Goal: Information Seeking & Learning: Compare options

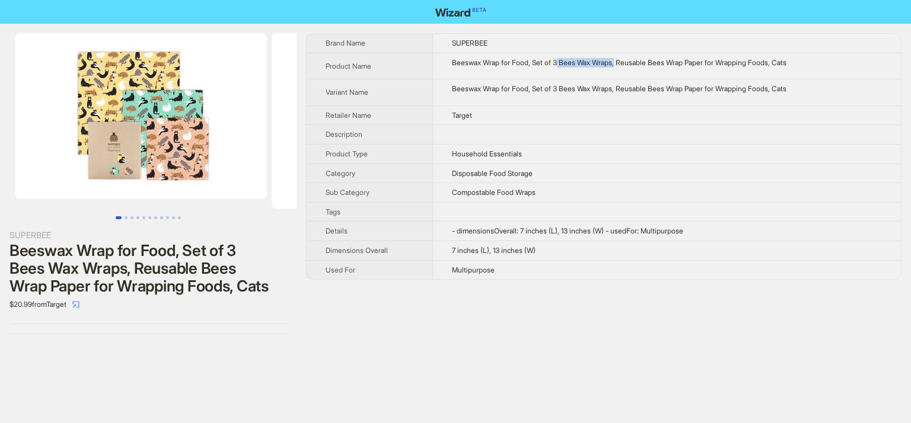
drag, startPoint x: 560, startPoint y: 63, endPoint x: 621, endPoint y: 62, distance: 61.7
click at [621, 62] on div "Beeswax Wrap for Food, Set of 3 Bees Wax Wraps, Reusable Bees Wrap Paper for Wr…" at bounding box center [667, 62] width 430 height 9
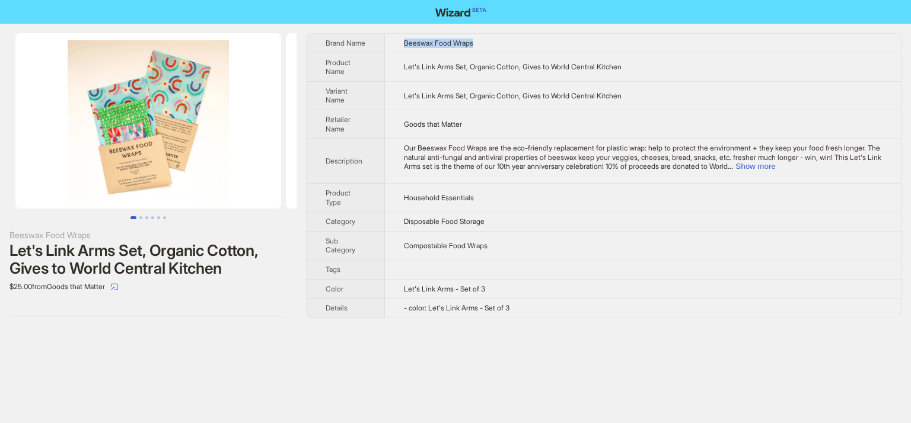
drag, startPoint x: 406, startPoint y: 44, endPoint x: 491, endPoint y: 43, distance: 85.4
click at [491, 43] on td "Beeswax Food Wraps" at bounding box center [643, 43] width 516 height 19
click at [132, 151] on img at bounding box center [148, 120] width 266 height 175
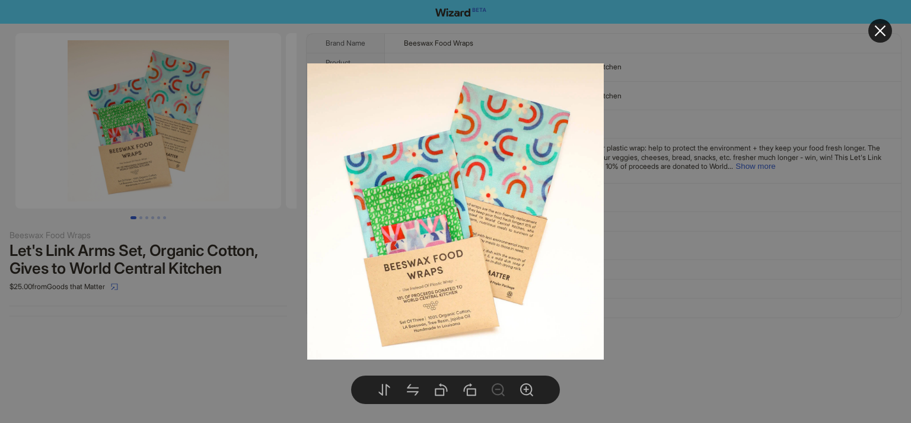
click at [260, 324] on div at bounding box center [455, 211] width 911 height 423
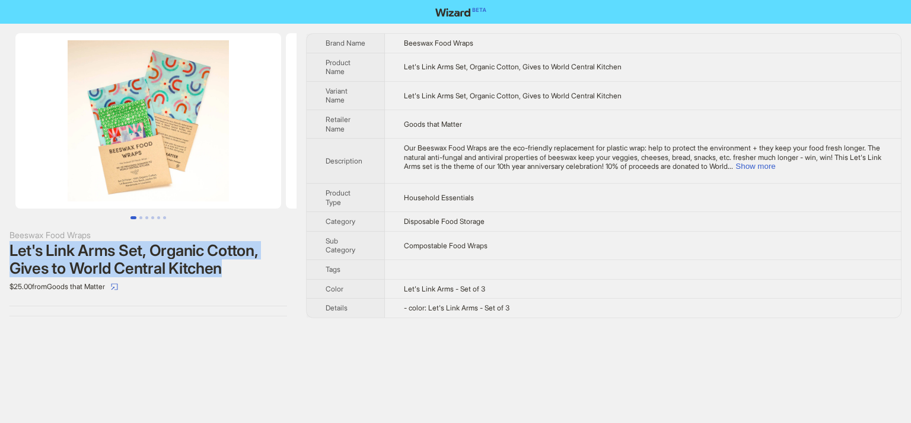
drag, startPoint x: 248, startPoint y: 277, endPoint x: 3, endPoint y: 254, distance: 246.5
click at [3, 254] on div "Beeswax Food Wraps Let's Link Arms Set, Organic Cotton, Gives to World Central …" at bounding box center [148, 175] width 296 height 302
click at [152, 92] on img at bounding box center [148, 120] width 266 height 175
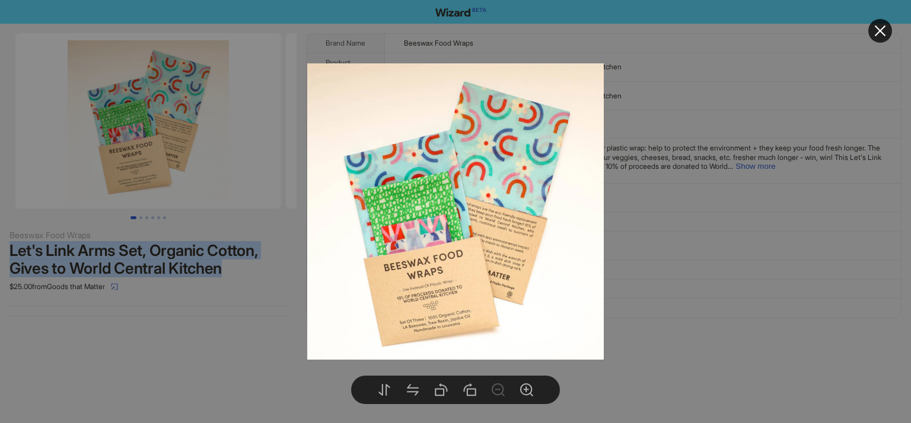
click at [426, 239] on img at bounding box center [455, 211] width 296 height 296
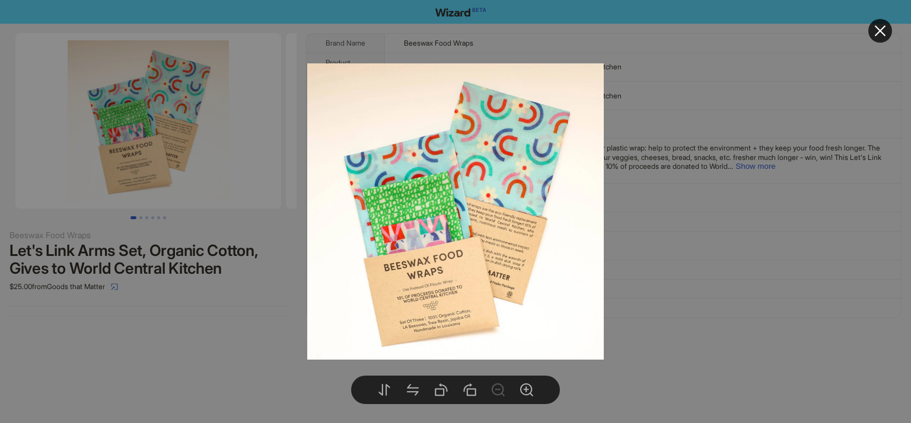
click at [233, 312] on div at bounding box center [455, 211] width 911 height 423
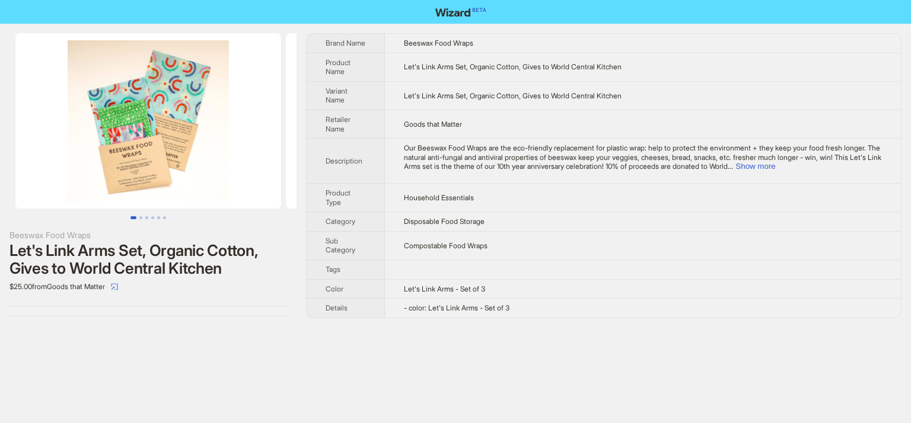
drag, startPoint x: 325, startPoint y: 36, endPoint x: 765, endPoint y: 290, distance: 508.4
click at [756, 365] on div "Beeswax Food Wraps Let's Link Arms Set, Organic Cotton, Gives to World Central …" at bounding box center [455, 211] width 911 height 423
click at [775, 164] on button "Show more" at bounding box center [755, 166] width 40 height 9
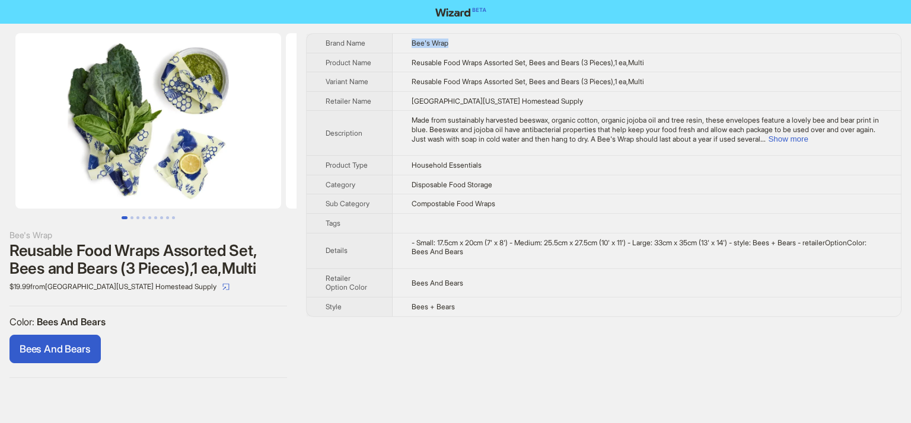
drag, startPoint x: 406, startPoint y: 40, endPoint x: 455, endPoint y: 46, distance: 49.6
click at [455, 46] on td "Bee's Wrap" at bounding box center [646, 43] width 508 height 19
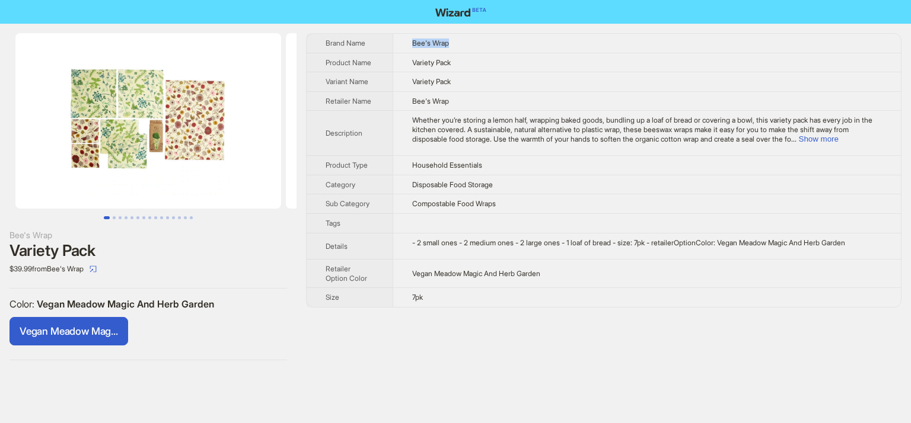
drag, startPoint x: 0, startPoint y: 0, endPoint x: 470, endPoint y: 39, distance: 471.2
click at [470, 39] on td "Bee's Wrap" at bounding box center [646, 43] width 508 height 19
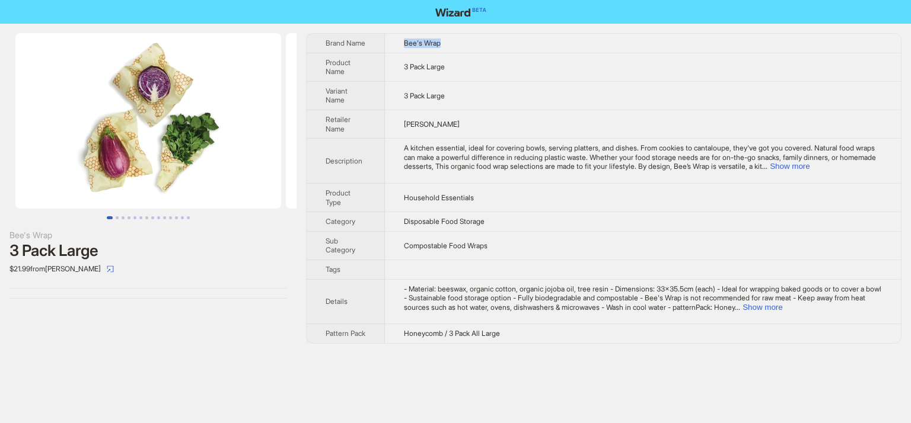
click at [486, 41] on td "Bee's Wrap" at bounding box center [643, 43] width 516 height 19
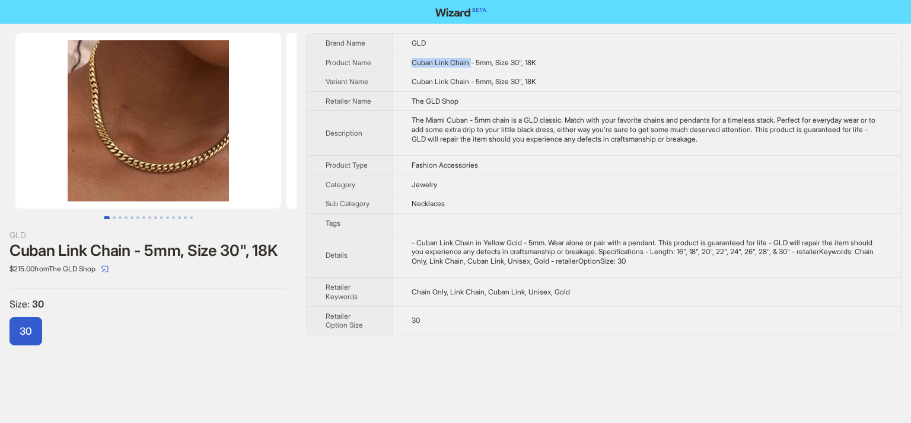
drag, startPoint x: 413, startPoint y: 62, endPoint x: 475, endPoint y: 64, distance: 62.3
click at [475, 64] on span "Cuban Link Chain - 5mm, Size 30", 18K" at bounding box center [473, 62] width 124 height 9
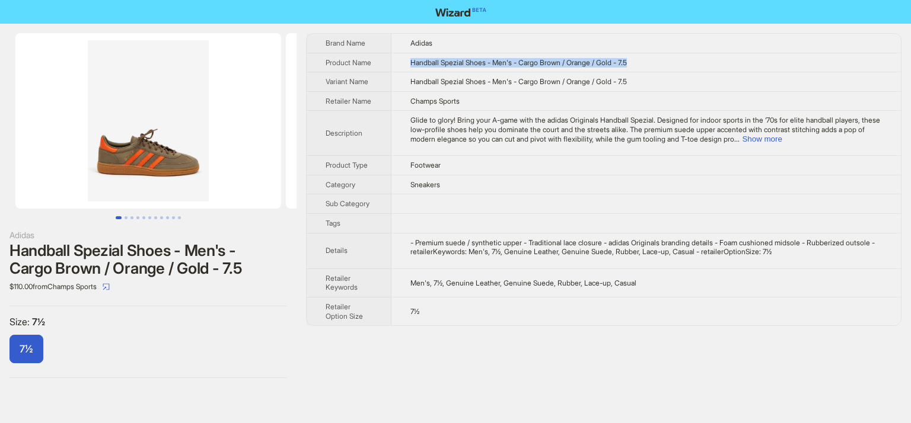
drag, startPoint x: 414, startPoint y: 62, endPoint x: 647, endPoint y: 60, distance: 233.6
click at [647, 60] on td "Handball Spezial Shoes - Men's - Cargo Brown / Orange / Gold - 7.5" at bounding box center [645, 63] width 509 height 20
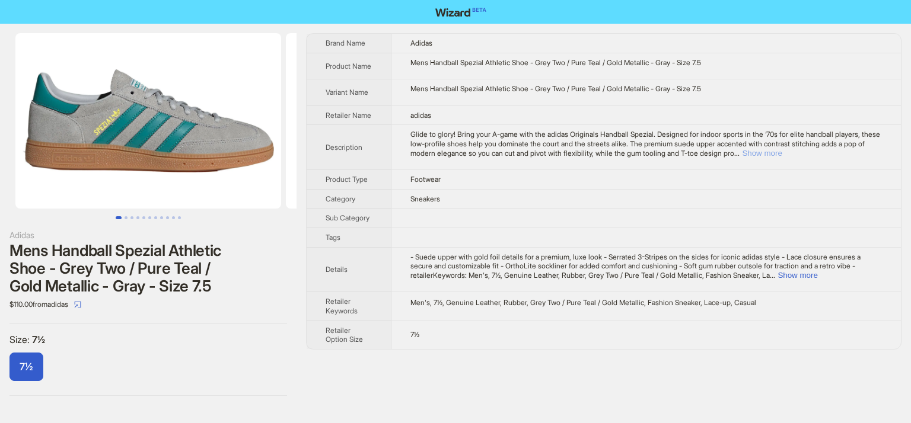
click at [781, 152] on button "Show more" at bounding box center [762, 153] width 40 height 9
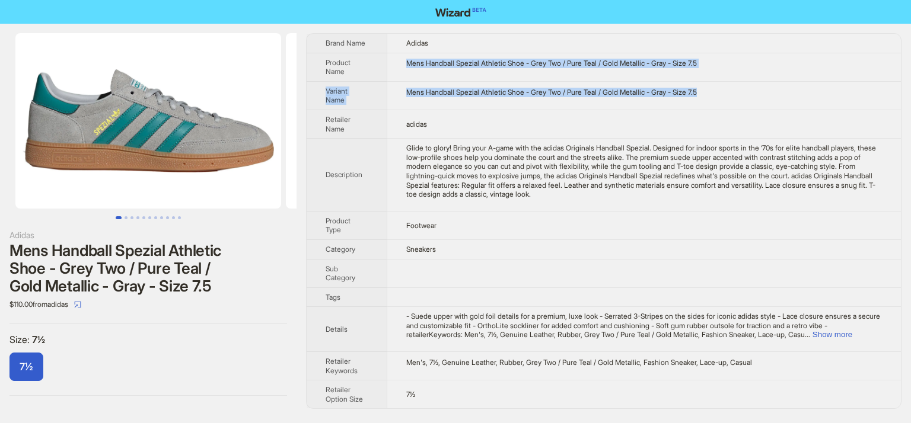
drag, startPoint x: 405, startPoint y: 63, endPoint x: 741, endPoint y: 85, distance: 336.9
click at [741, 85] on tbody "Brand Name Adidas Product Name Mens Handball Spezial Athletic Shoe - Grey Two /…" at bounding box center [604, 221] width 594 height 375
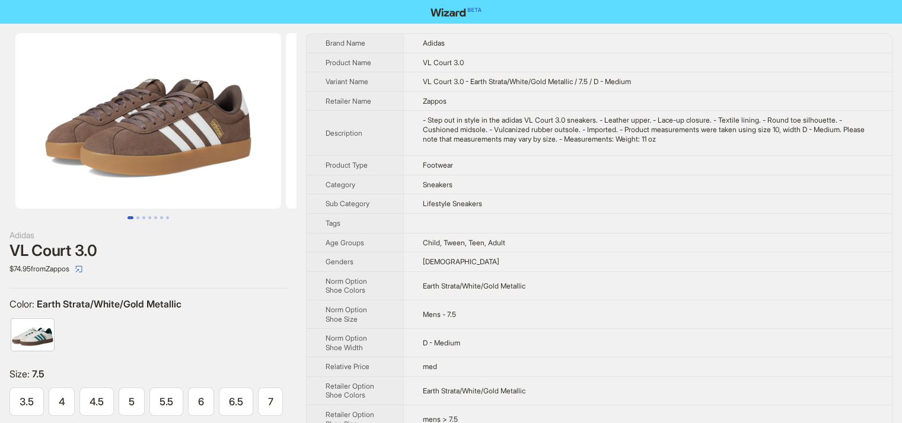
scroll to position [0, 256]
drag, startPoint x: 417, startPoint y: 59, endPoint x: 484, endPoint y: 61, distance: 67.0
click at [484, 61] on td "VL Court 3.0" at bounding box center [647, 63] width 489 height 20
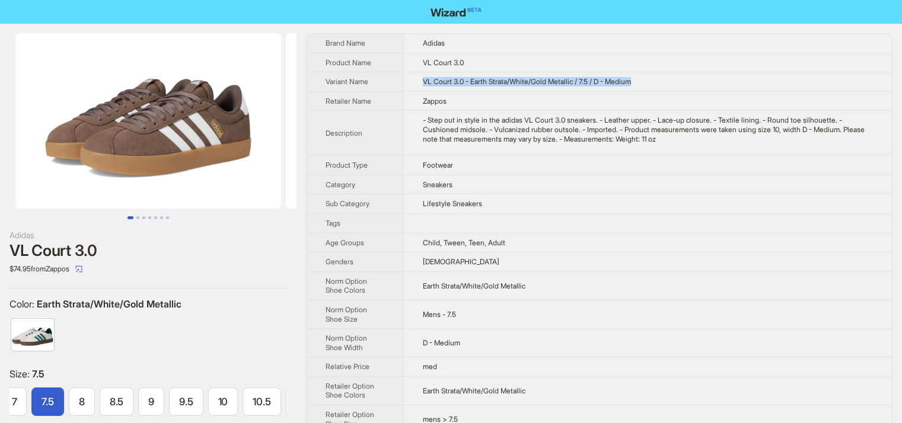
drag, startPoint x: 649, startPoint y: 76, endPoint x: 417, endPoint y: 87, distance: 232.0
click at [417, 87] on td "VL Court 3.0 - Earth Strata/White/Gold Metallic / 7.5 / D - Medium" at bounding box center [647, 82] width 489 height 20
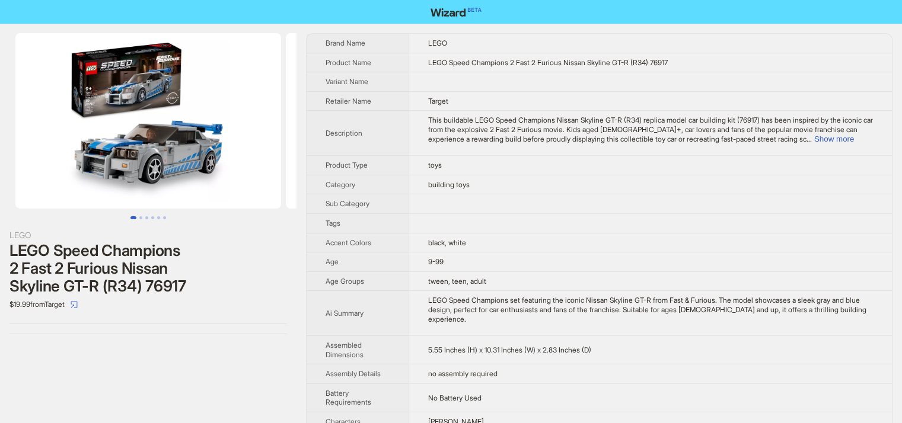
scroll to position [59, 0]
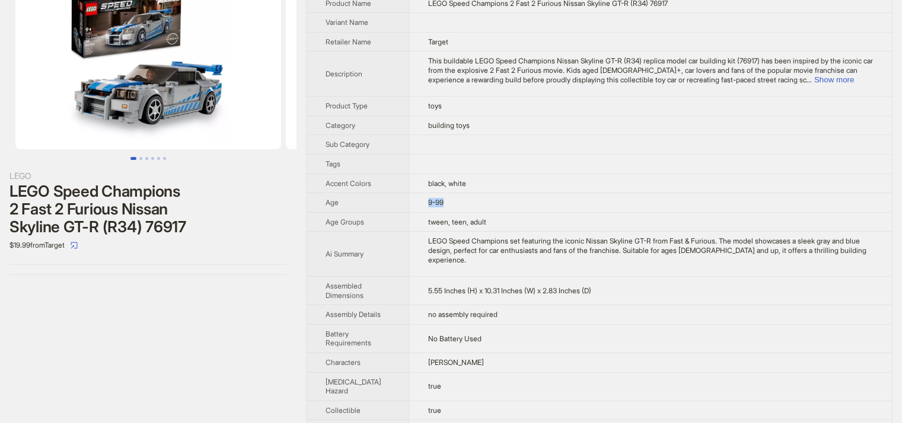
drag, startPoint x: 441, startPoint y: 198, endPoint x: 403, endPoint y: 171, distance: 46.4
click at [413, 202] on td "9-99" at bounding box center [649, 203] width 483 height 20
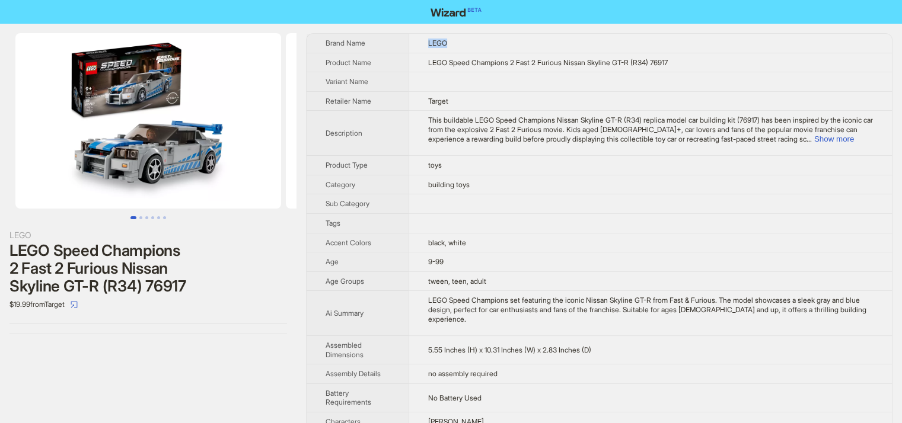
drag, startPoint x: 414, startPoint y: 44, endPoint x: 476, endPoint y: 44, distance: 62.3
click at [476, 44] on td "LEGO" at bounding box center [649, 43] width 483 height 19
drag, startPoint x: 447, startPoint y: 66, endPoint x: 526, endPoint y: 70, distance: 79.5
click at [526, 70] on td "LEGO Speed Champions 2 Fast 2 Furious Nissan Skyline GT-R (R34) 76917" at bounding box center [649, 63] width 483 height 20
click at [127, 75] on img at bounding box center [148, 120] width 266 height 175
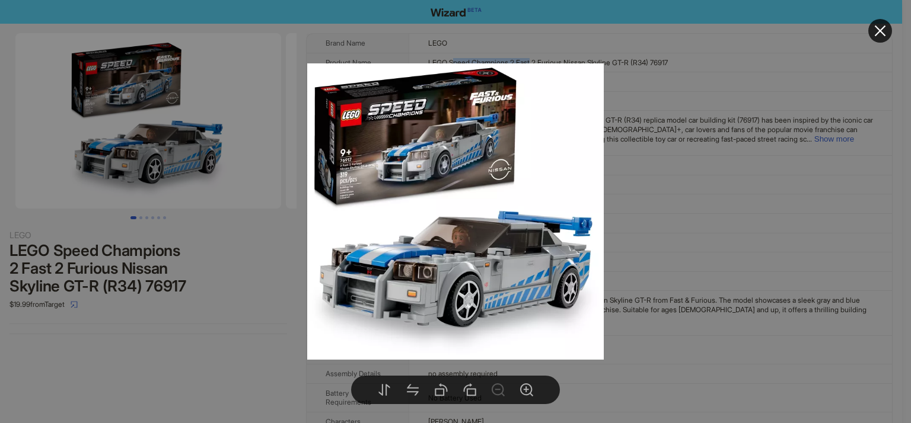
click at [883, 37] on icon "close" at bounding box center [880, 31] width 14 height 14
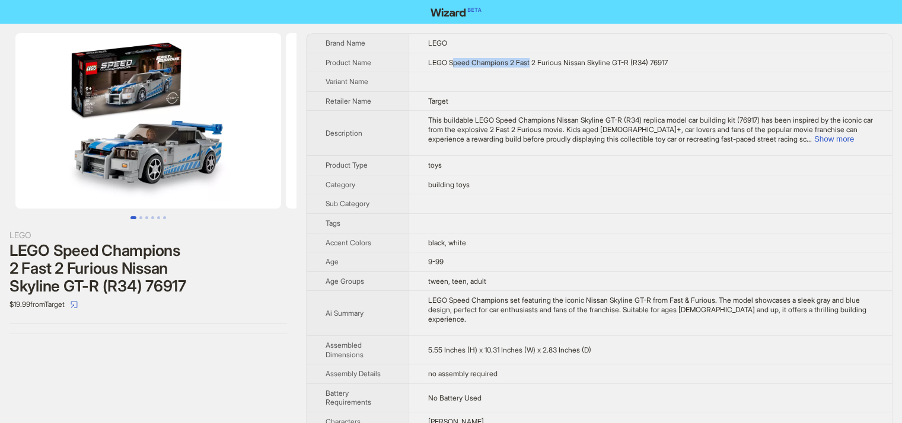
click at [120, 93] on img at bounding box center [148, 120] width 266 height 175
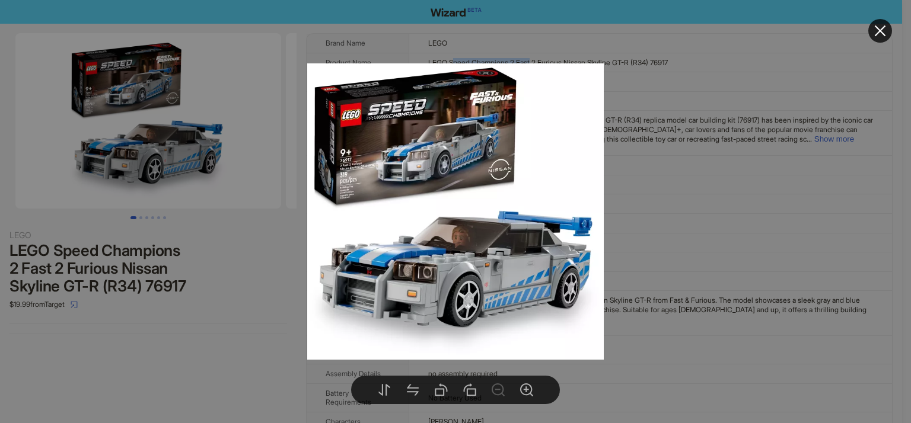
click at [880, 35] on icon "close" at bounding box center [880, 31] width 14 height 14
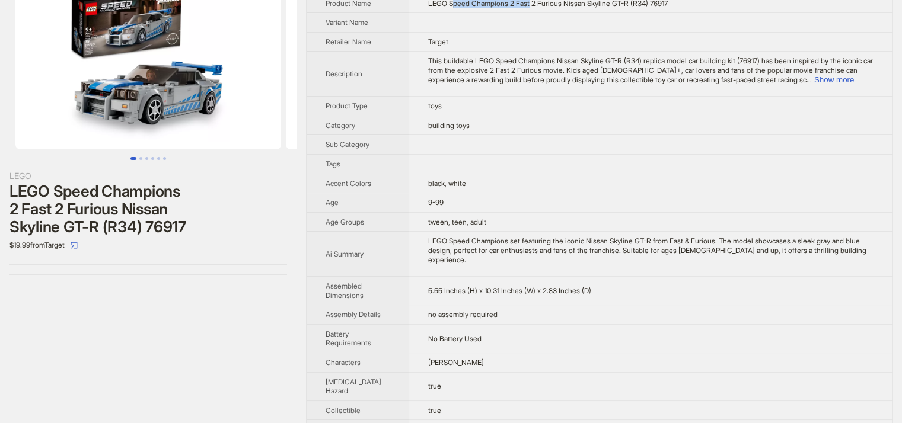
scroll to position [119, 0]
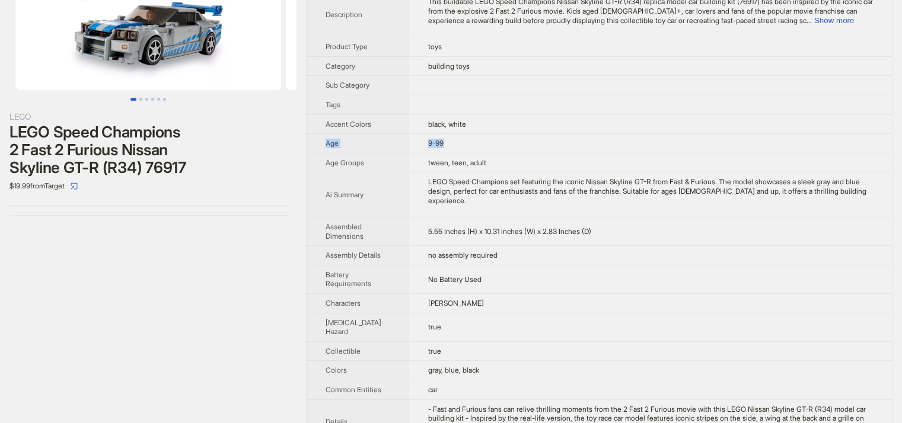
drag, startPoint x: 325, startPoint y: 144, endPoint x: 453, endPoint y: 146, distance: 128.1
click at [453, 146] on tr "Age 9-99" at bounding box center [599, 144] width 585 height 20
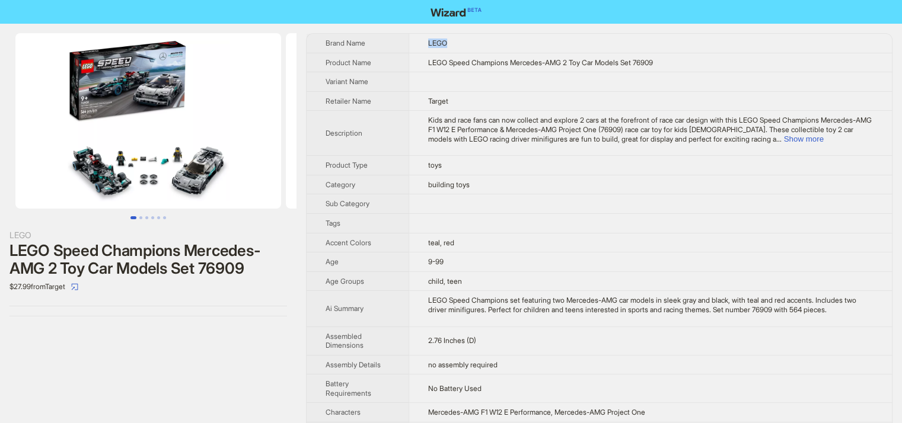
drag, startPoint x: 415, startPoint y: 38, endPoint x: 460, endPoint y: 37, distance: 45.1
click at [460, 37] on td "LEGO" at bounding box center [649, 43] width 483 height 19
drag, startPoint x: 440, startPoint y: 264, endPoint x: 413, endPoint y: 260, distance: 28.1
click at [413, 260] on td "9-99" at bounding box center [649, 263] width 483 height 20
click at [163, 146] on img at bounding box center [148, 120] width 266 height 175
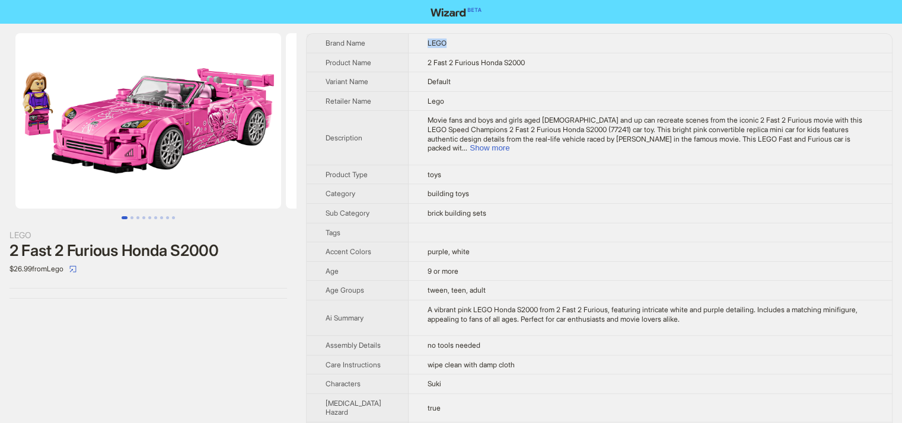
drag, startPoint x: 406, startPoint y: 47, endPoint x: 459, endPoint y: 111, distance: 83.3
click at [494, 51] on td "LEGO" at bounding box center [649, 43] width 483 height 19
drag, startPoint x: 439, startPoint y: 97, endPoint x: 409, endPoint y: 106, distance: 31.7
click at [409, 106] on td "Lego" at bounding box center [649, 101] width 483 height 20
drag, startPoint x: 408, startPoint y: 256, endPoint x: 474, endPoint y: 262, distance: 66.7
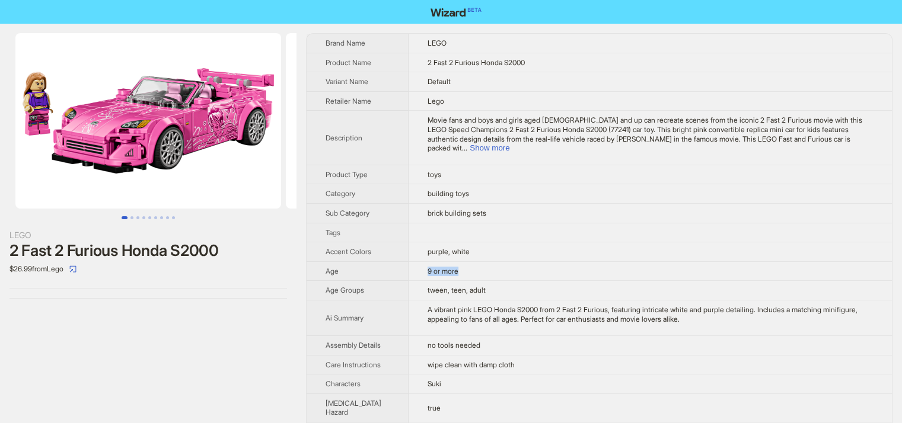
click at [474, 262] on td "9 or more" at bounding box center [649, 271] width 483 height 20
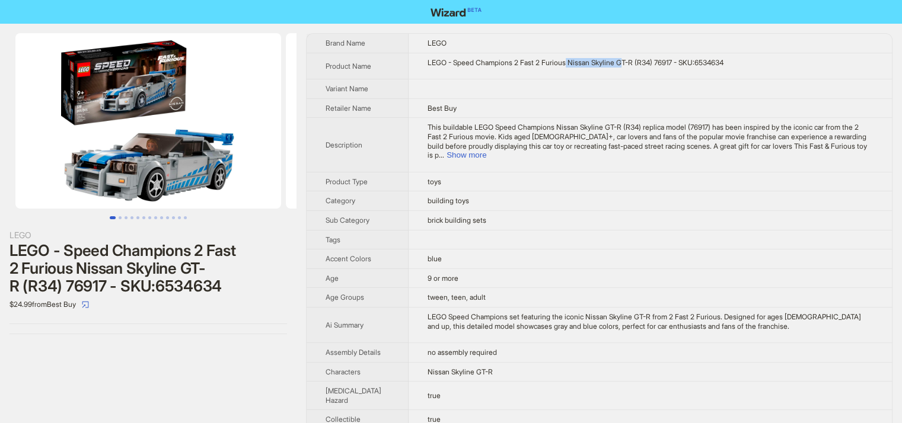
drag, startPoint x: 556, startPoint y: 58, endPoint x: 616, endPoint y: 57, distance: 59.9
click at [616, 58] on div "LEGO - Speed Champions 2 Fast 2 Furious Nissan Skyline GT-R (R34) 76917 - SKU:6…" at bounding box center [649, 62] width 445 height 9
drag, startPoint x: 406, startPoint y: 270, endPoint x: 455, endPoint y: 267, distance: 49.3
click at [455, 269] on td "9 or more" at bounding box center [649, 279] width 483 height 20
drag, startPoint x: 0, startPoint y: 304, endPoint x: 43, endPoint y: 302, distance: 43.3
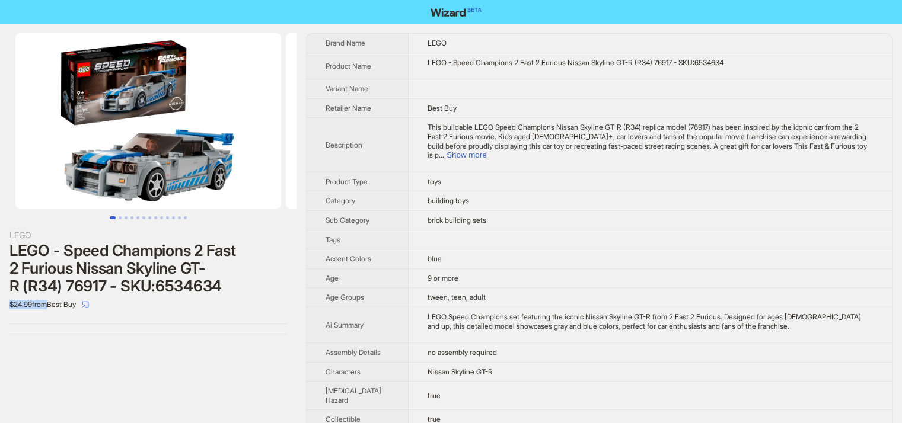
click at [43, 302] on div "LEGO LEGO - Speed Champions 2 Fast 2 Furious Nissan Skyline GT-R (R34) 76917 - …" at bounding box center [148, 184] width 296 height 320
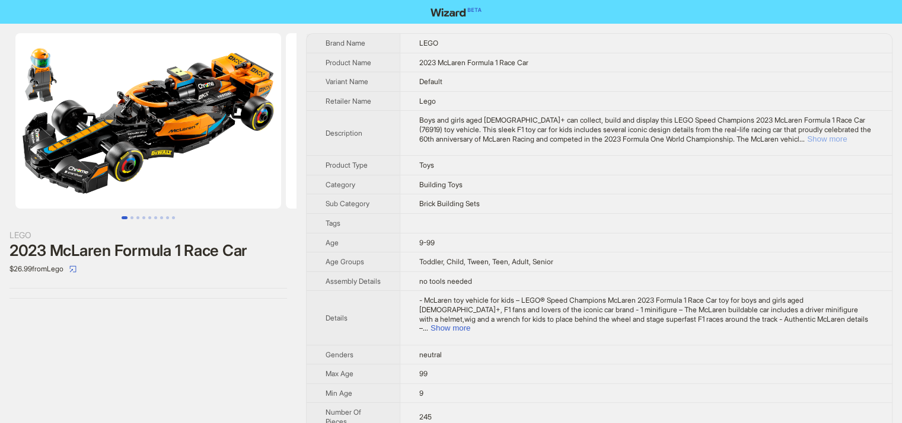
click at [847, 139] on button "Show more" at bounding box center [827, 139] width 40 height 9
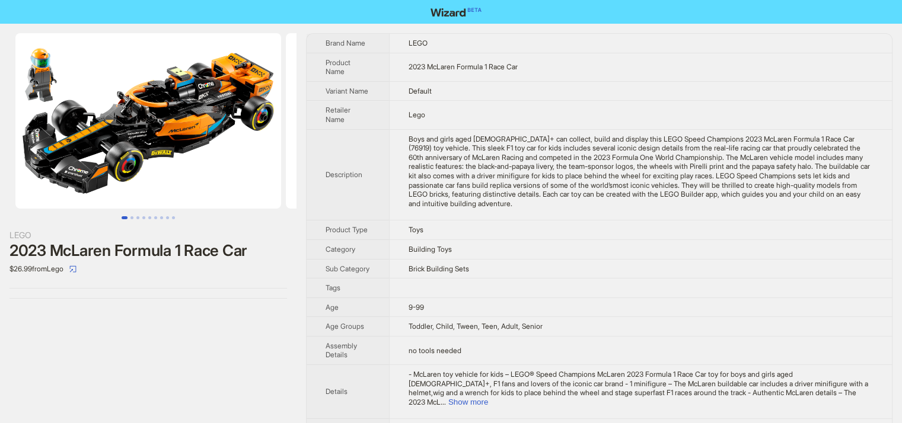
scroll to position [286, 0]
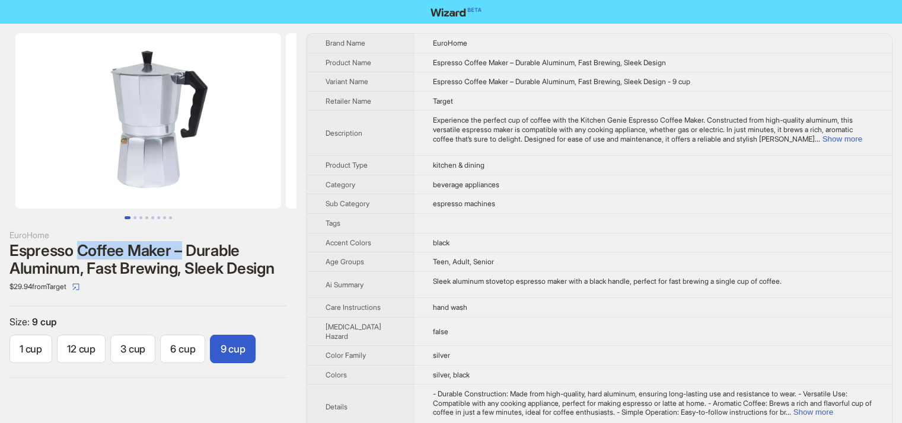
drag, startPoint x: 81, startPoint y: 248, endPoint x: 268, endPoint y: 258, distance: 187.0
click at [268, 258] on div "Espresso Coffee Maker – Durable Aluminum, Fast Brewing, Sleek Design" at bounding box center [147, 260] width 277 height 36
click at [79, 290] on icon "select" at bounding box center [75, 286] width 7 height 7
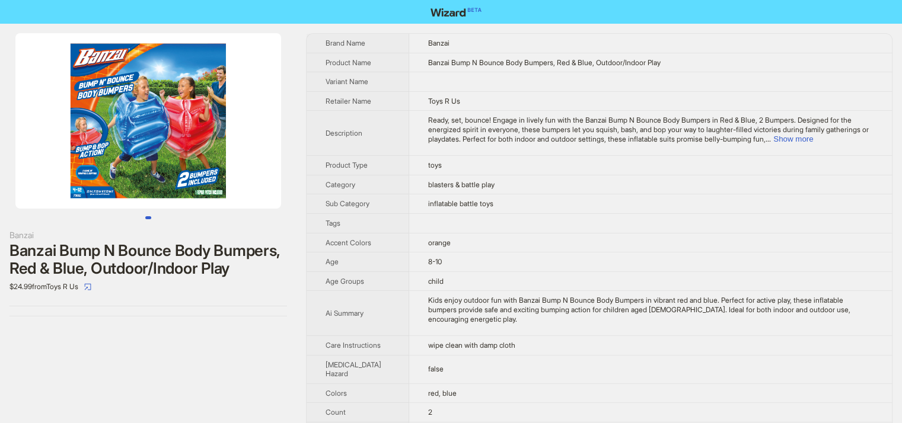
click at [159, 158] on img at bounding box center [148, 120] width 266 height 175
click at [157, 154] on img at bounding box center [148, 120] width 266 height 175
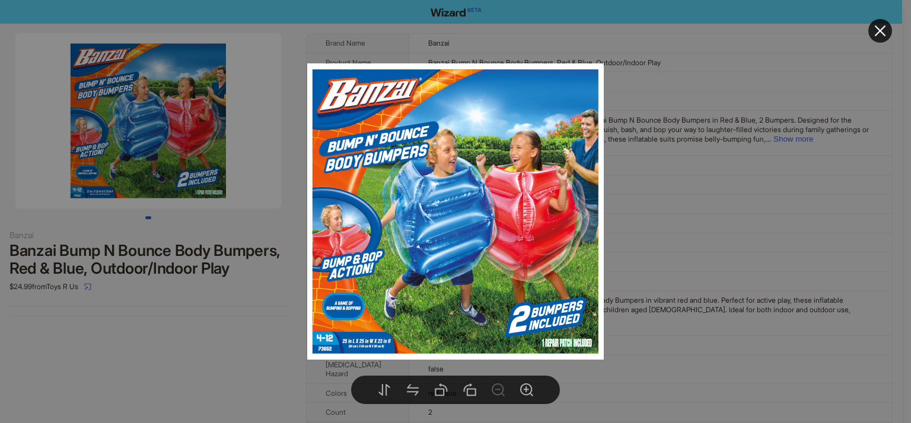
click at [879, 28] on icon "close" at bounding box center [880, 31] width 14 height 14
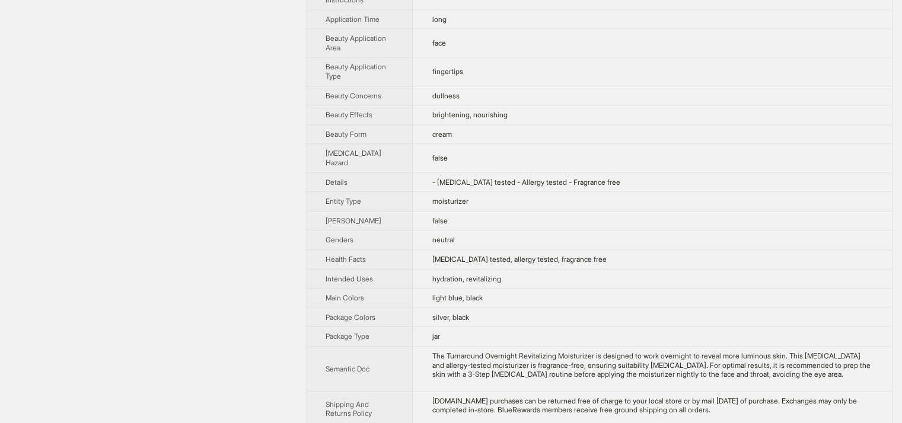
scroll to position [415, 0]
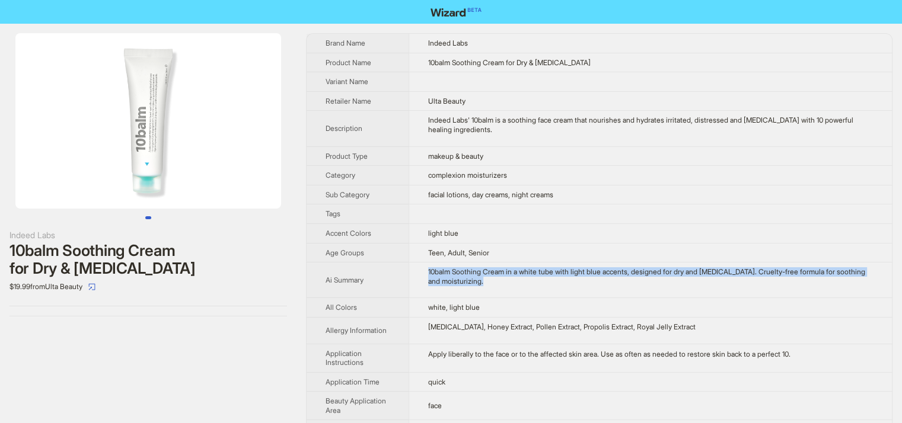
drag, startPoint x: 487, startPoint y: 277, endPoint x: 414, endPoint y: 270, distance: 73.3
click at [414, 270] on td "10balm Soothing Cream in a white tube with light blue accents, designed for dry…" at bounding box center [649, 281] width 483 height 36
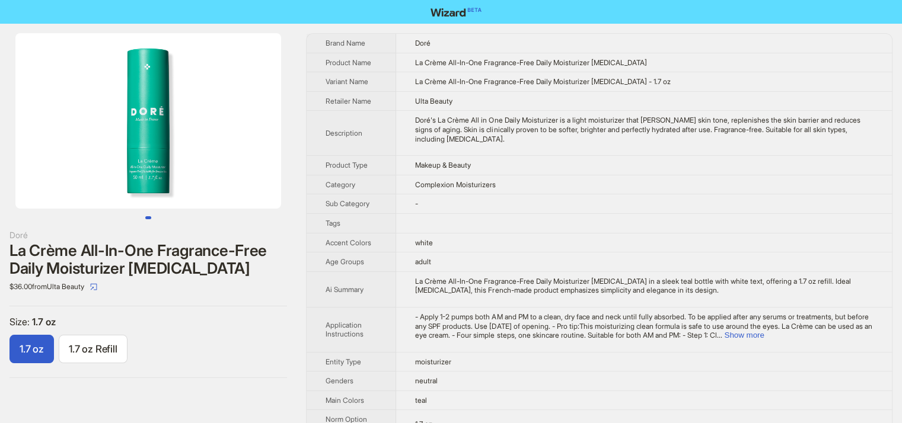
drag, startPoint x: 561, startPoint y: 62, endPoint x: 650, endPoint y: 66, distance: 89.0
click at [646, 66] on span "La Crème All-In-One Fragrance-Free Daily Moisturizer for Sensitive Skin" at bounding box center [530, 62] width 231 height 9
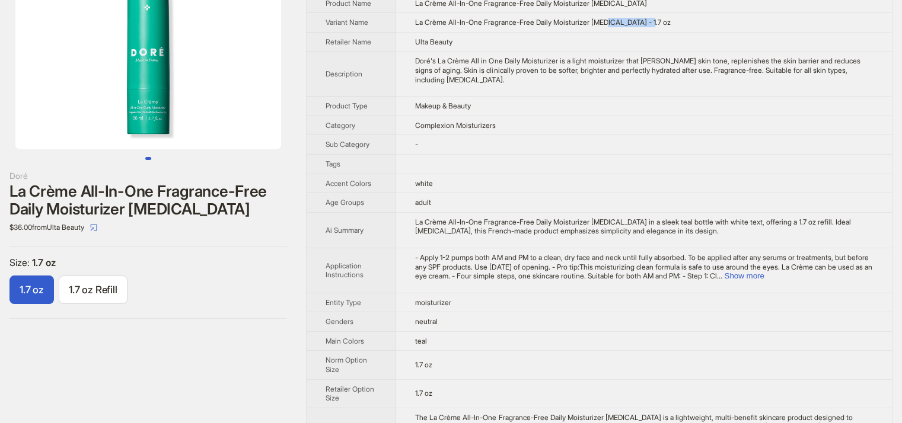
drag, startPoint x: 616, startPoint y: 18, endPoint x: 662, endPoint y: 24, distance: 46.6
click at [662, 24] on span "La Crème All-In-One Fragrance-Free Daily Moisturizer for Sensitive Skin - 1.7 oz" at bounding box center [542, 22] width 255 height 9
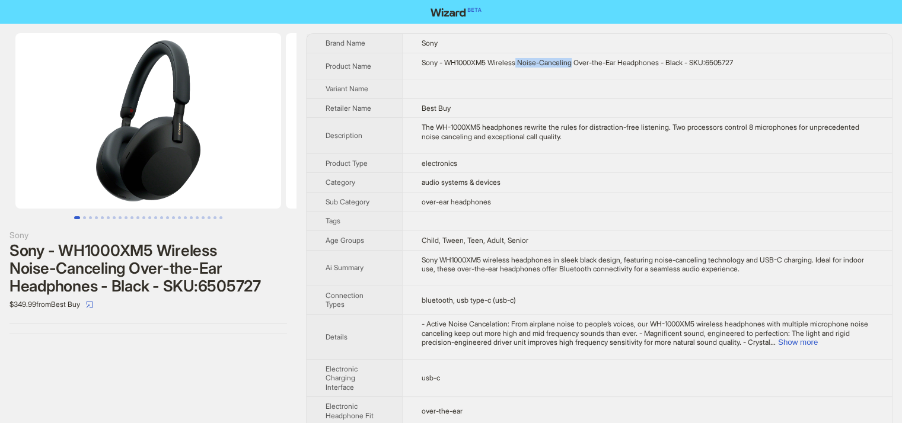
drag, startPoint x: 582, startPoint y: 62, endPoint x: 521, endPoint y: 59, distance: 60.5
click at [521, 59] on div "Sony - WH1000XM5 Wireless Noise-Canceling Over-the-Ear Headphones - Black - SKU…" at bounding box center [647, 62] width 451 height 9
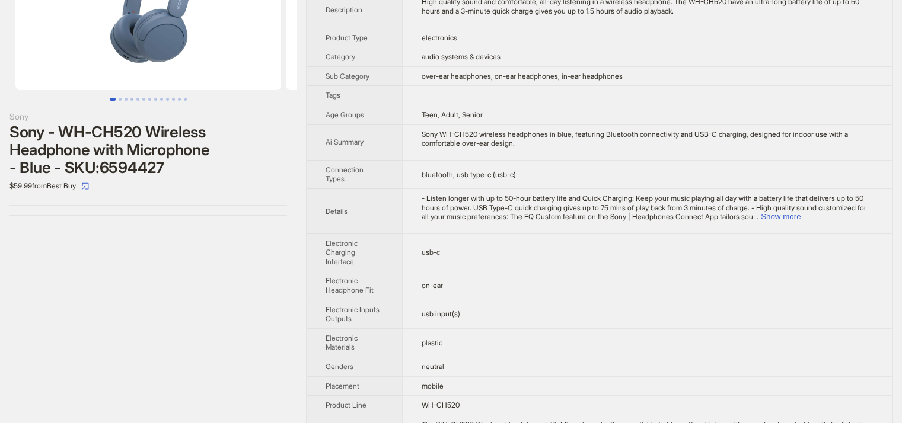
scroll to position [115, 0]
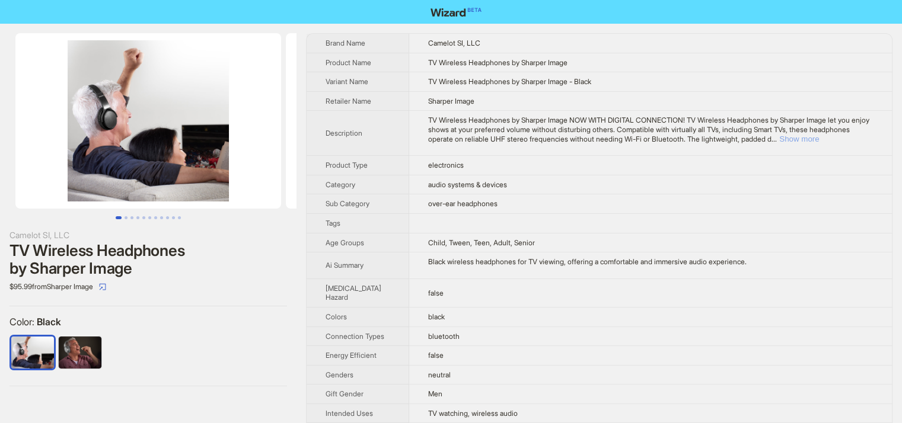
click at [819, 139] on button "Show more" at bounding box center [799, 139] width 40 height 9
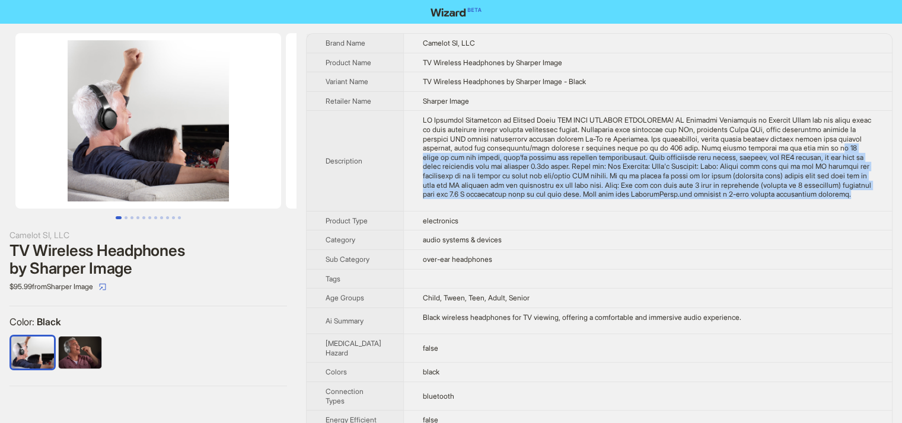
drag, startPoint x: 470, startPoint y: 155, endPoint x: 771, endPoint y: 213, distance: 306.1
click at [771, 211] on td at bounding box center [647, 161] width 489 height 100
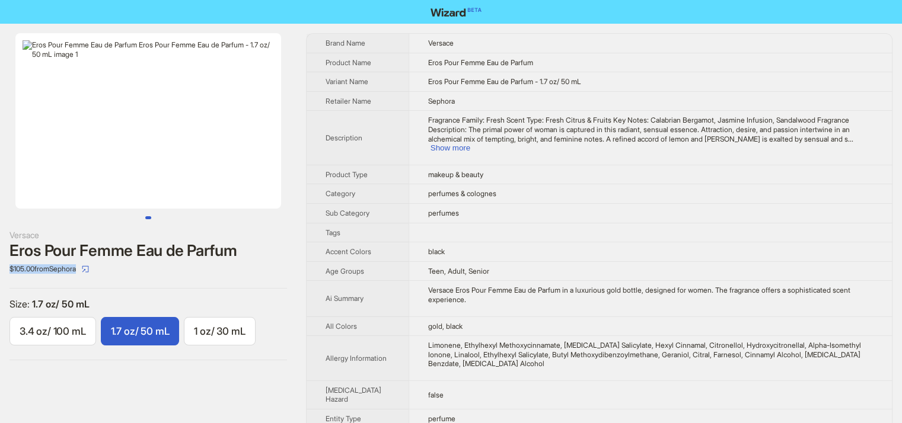
drag, startPoint x: 1, startPoint y: 267, endPoint x: 66, endPoint y: 278, distance: 66.1
click at [66, 278] on div "Versace Eros Pour Femme Eau de Parfum $105.00 from Sephora Size : 1.7 oz/ 50 mL…" at bounding box center [148, 197] width 296 height 346
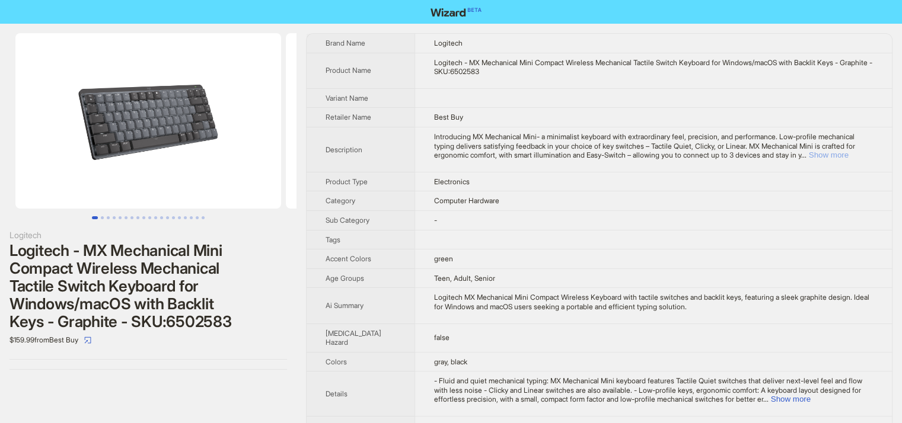
click at [837, 154] on button "Show more" at bounding box center [829, 155] width 40 height 9
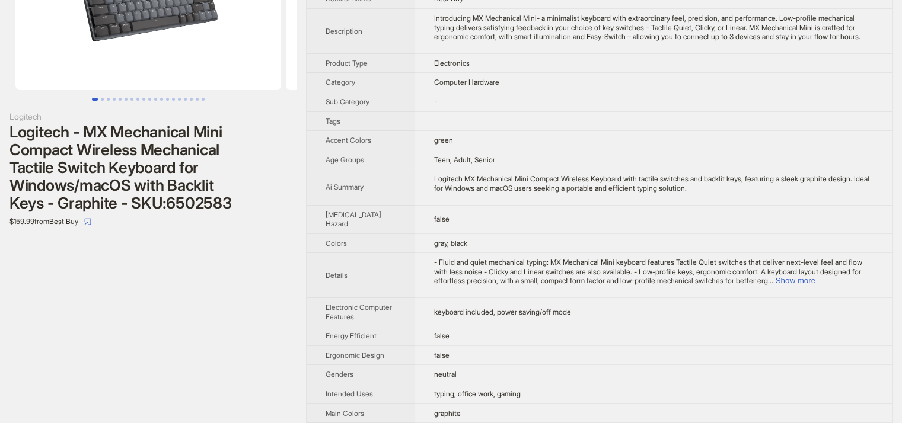
scroll to position [266, 0]
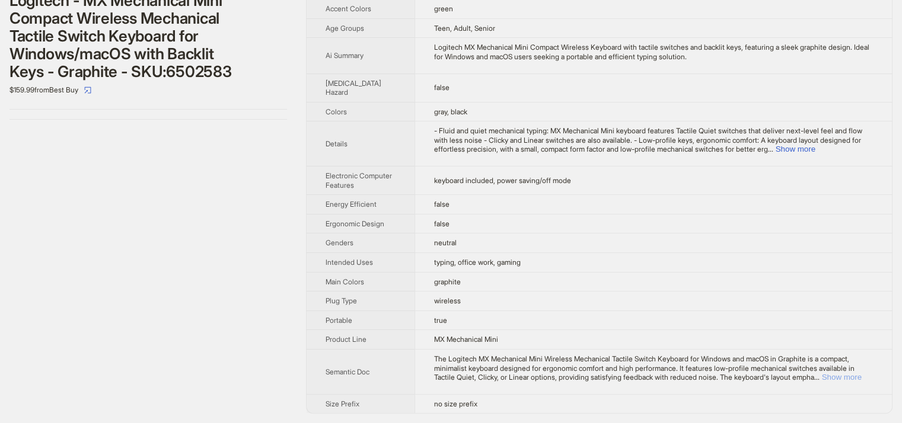
click at [851, 376] on button "Show more" at bounding box center [842, 377] width 40 height 9
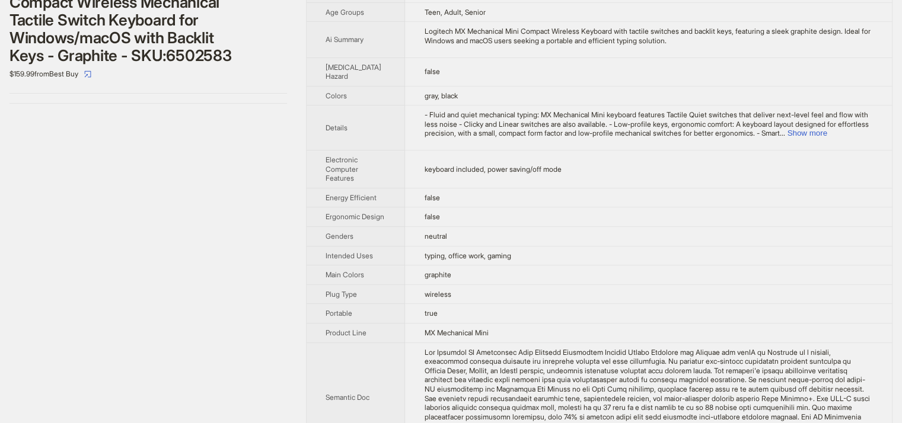
scroll to position [368, 0]
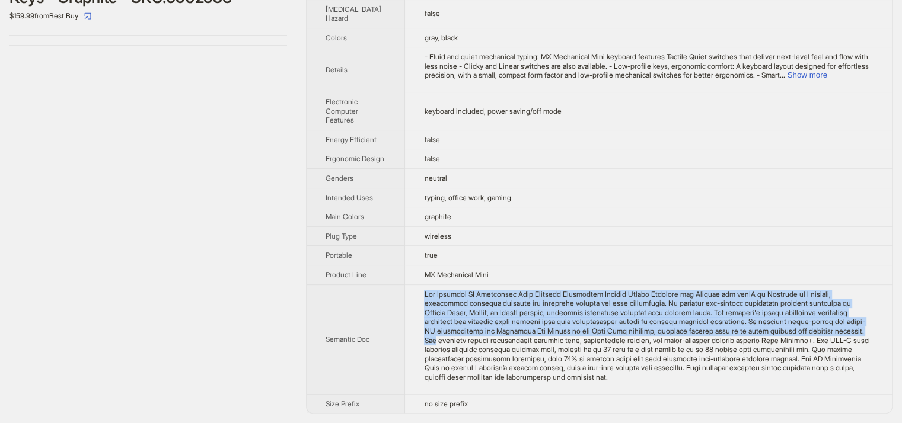
drag, startPoint x: 411, startPoint y: 292, endPoint x: 867, endPoint y: 329, distance: 457.4
click at [867, 329] on div "The Logitech MX Mechanical Mini Wireless Mechanical Tactile Switch Keyboard for…" at bounding box center [648, 336] width 449 height 92
click at [462, 332] on div "The Logitech MX Mechanical Mini Wireless Mechanical Tactile Switch Keyboard for…" at bounding box center [648, 336] width 449 height 92
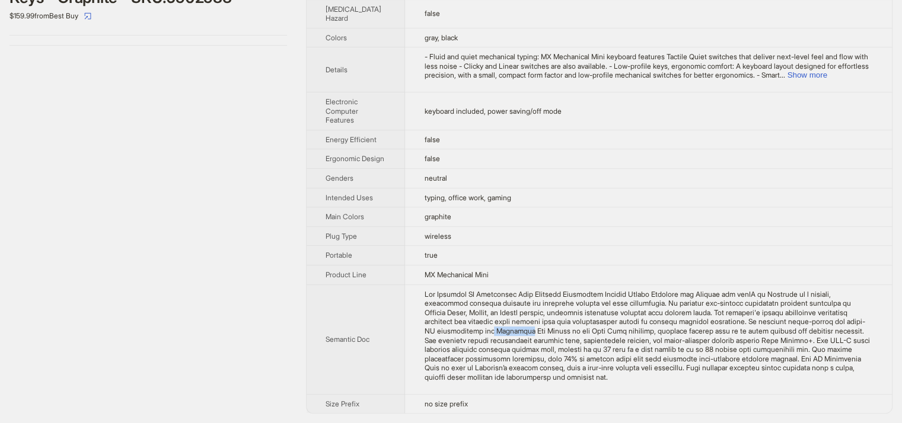
drag, startPoint x: 464, startPoint y: 331, endPoint x: 498, endPoint y: 328, distance: 34.6
click at [498, 328] on div "The Logitech MX Mechanical Mini Wireless Mechanical Tactile Switch Keyboard for…" at bounding box center [648, 336] width 449 height 92
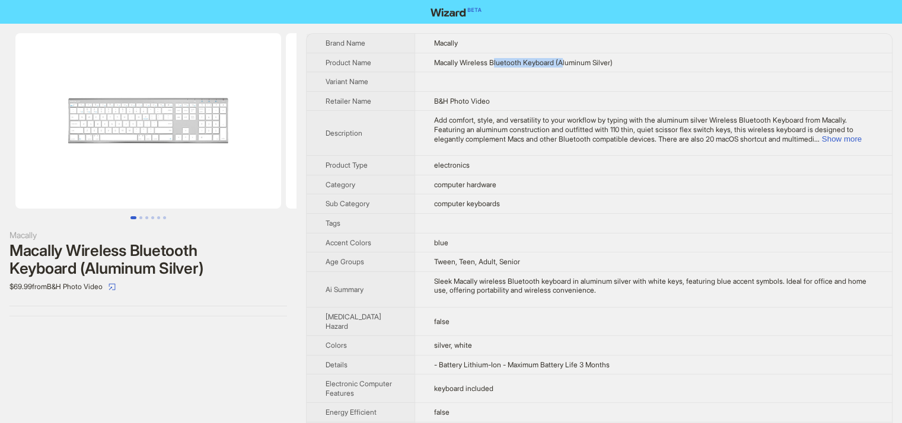
drag, startPoint x: 488, startPoint y: 56, endPoint x: 558, endPoint y: 59, distance: 70.6
click at [558, 59] on td "Macally Wireless Bluetooth Keyboard (Aluminum Silver)" at bounding box center [652, 63] width 477 height 20
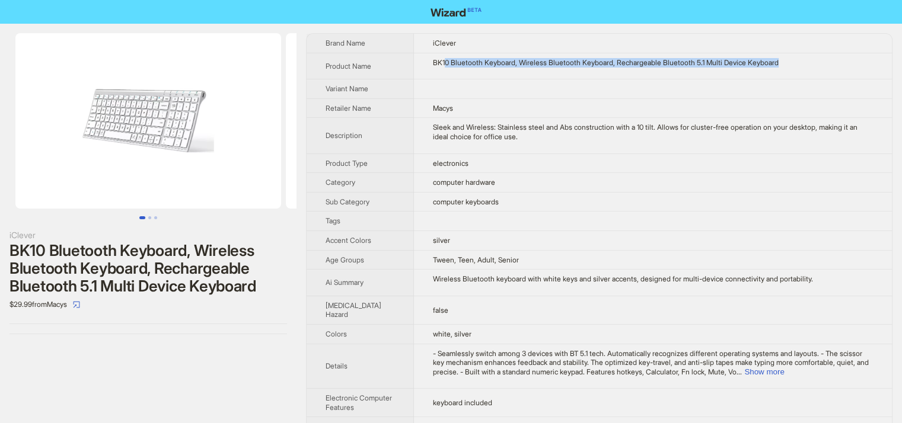
drag, startPoint x: 435, startPoint y: 61, endPoint x: 790, endPoint y: 74, distance: 354.7
click at [790, 74] on td "BK10 Bluetooth Keyboard, Wireless Bluetooth Keyboard, Rechargeable Bluetooth 5.…" at bounding box center [653, 66] width 478 height 27
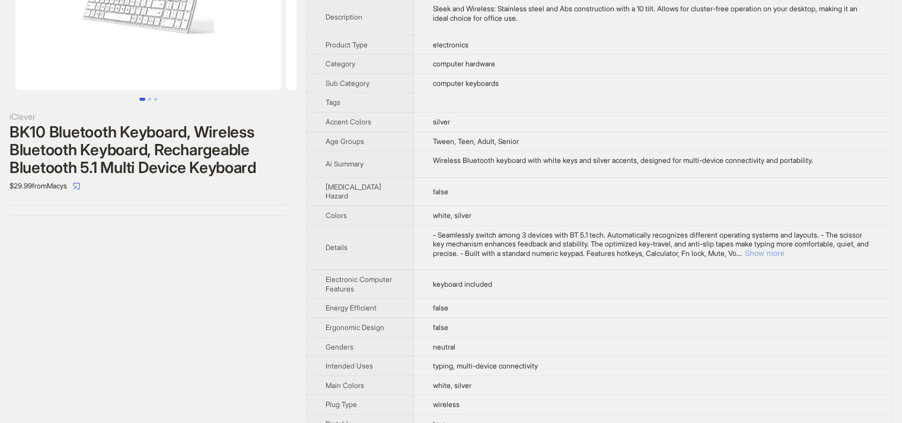
click at [784, 249] on button "Show more" at bounding box center [764, 253] width 40 height 9
